Goal: Task Accomplishment & Management: Use online tool/utility

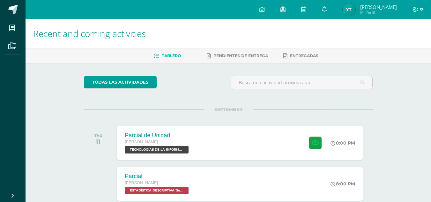
click at [421, 9] on icon at bounding box center [422, 10] width 4 height 6
click at [408, 42] on span "Cerrar sesión" at bounding box center [402, 44] width 29 height 6
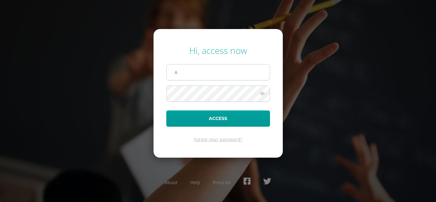
type input "[EMAIL_ADDRESS][DOMAIN_NAME]"
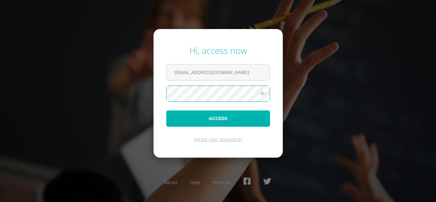
click at [221, 122] on button "Access" at bounding box center [218, 118] width 104 height 16
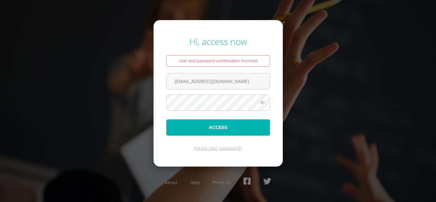
click at [201, 124] on button "Access" at bounding box center [218, 127] width 104 height 16
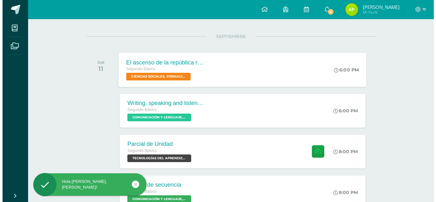
scroll to position [73, 0]
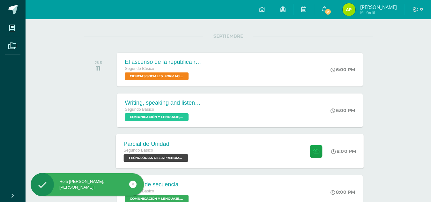
click at [151, 156] on span "TECNOLOGÍAS DEL APRENDIZAJE Y LA COMUNICACIÓN 'Sección C'" at bounding box center [156, 158] width 64 height 8
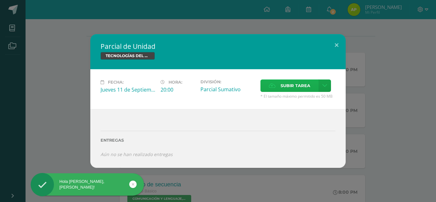
click at [300, 86] on span "Subir tarea" at bounding box center [296, 86] width 30 height 12
click at [0, 0] on input "Subir tarea" at bounding box center [0, 0] width 0 height 0
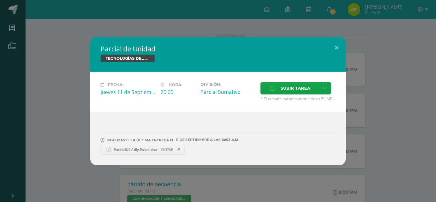
click at [152, 149] on span "ParcialU4 Adly Palax.xlsx" at bounding box center [135, 149] width 50 height 5
click at [117, 148] on span "ParcialU4 Adly Palax.xlsx" at bounding box center [135, 149] width 50 height 5
